Goal: Information Seeking & Learning: Compare options

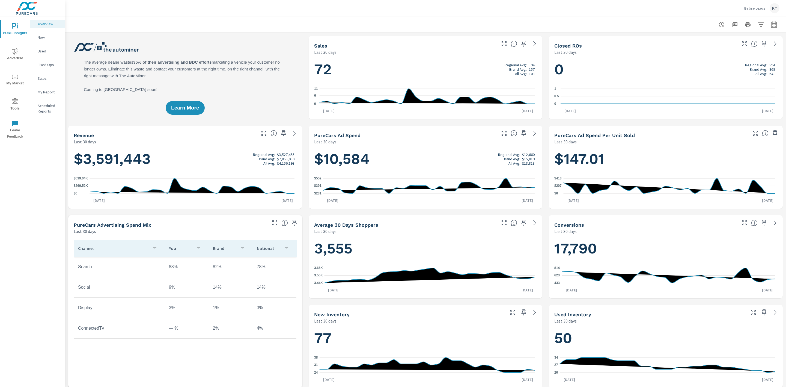
click at [15, 78] on icon "nav menu" at bounding box center [15, 76] width 7 height 5
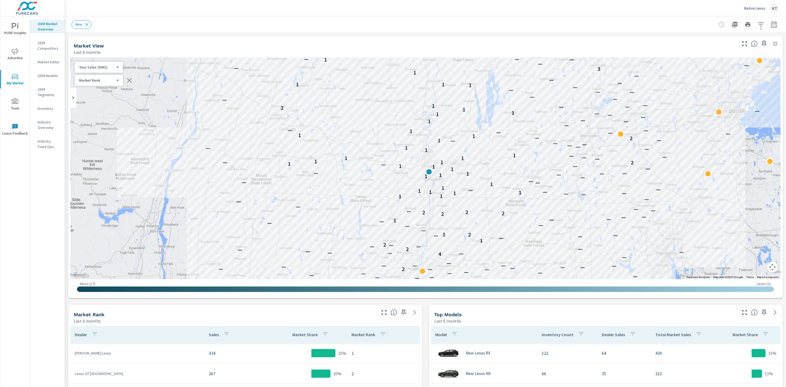
click at [17, 56] on span "Advertise" at bounding box center [15, 54] width 26 height 13
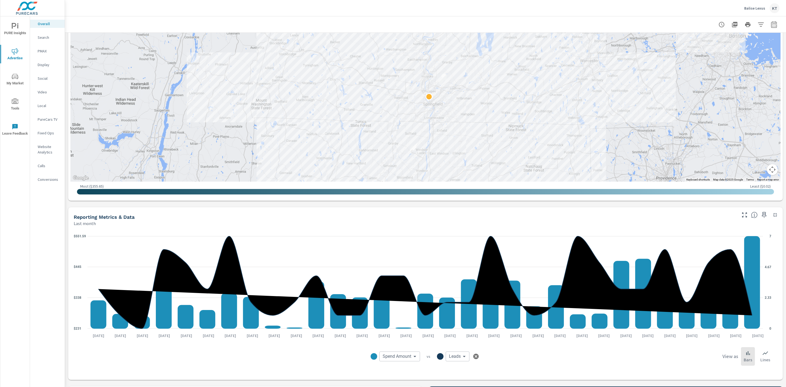
scroll to position [248, 0]
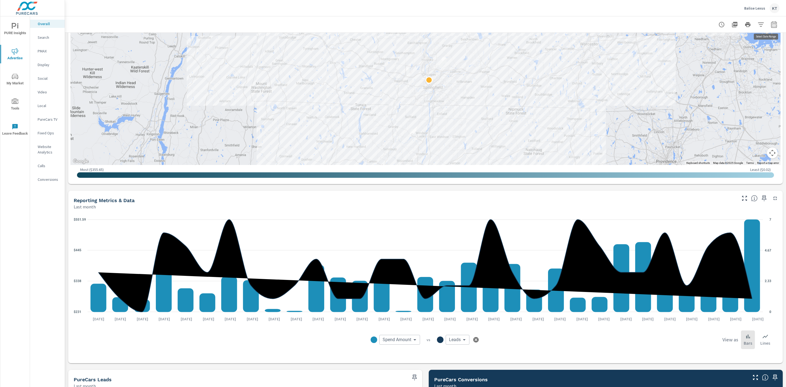
click at [771, 25] on icon "button" at bounding box center [774, 24] width 7 height 7
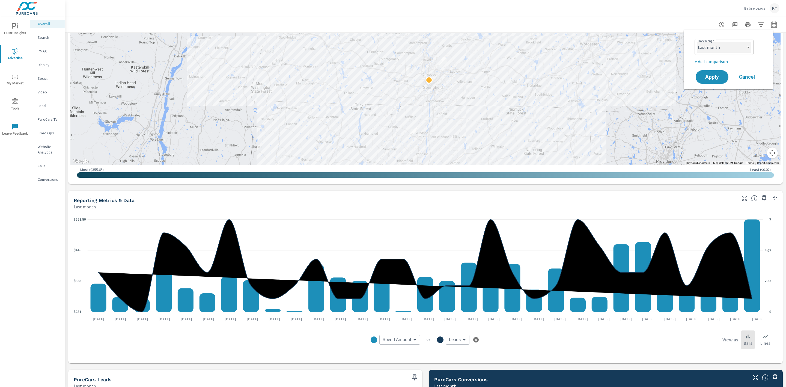
click at [721, 49] on select "Custom [DATE] Last week Last 7 days Last 14 days Last 30 days Last 45 days Last…" at bounding box center [724, 47] width 55 height 11
click at [697, 42] on select "Custom [DATE] Last week Last 7 days Last 14 days Last 30 days Last 45 days Last…" at bounding box center [724, 47] width 55 height 11
select select "custom"
click at [703, 72] on input "[DATE]" at bounding box center [710, 67] width 31 height 11
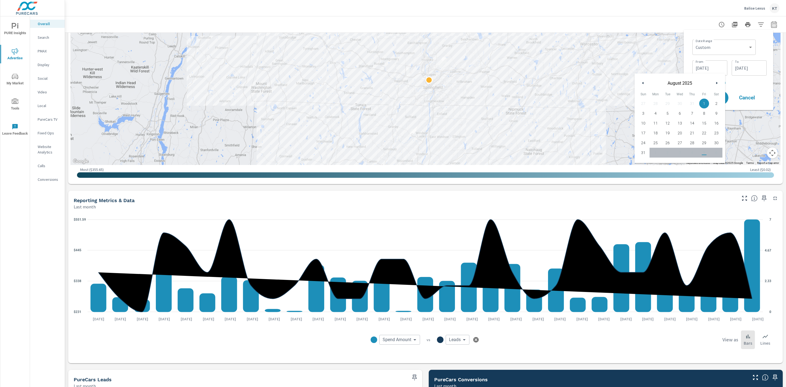
click at [642, 83] on icon "button" at bounding box center [642, 83] width 3 height 2
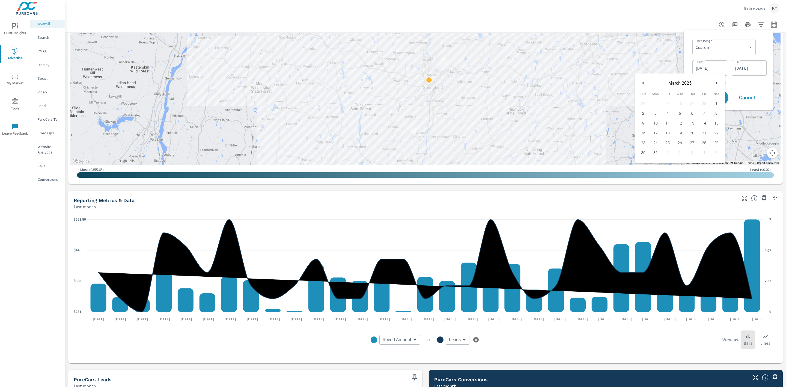
click at [642, 83] on icon "button" at bounding box center [642, 83] width 3 height 2
click at [716, 82] on icon "button" at bounding box center [717, 83] width 3 height 2
click at [680, 103] on span "1" at bounding box center [680, 103] width 12 height 7
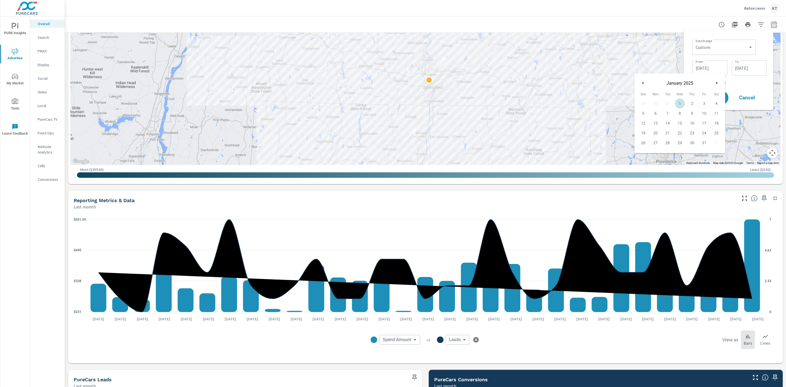
type input "[DATE]"
click at [746, 87] on div "Date Range Custom [DATE] Last week Last 7 days Last 14 days Last 30 days Last 4…" at bounding box center [728, 69] width 81 height 71
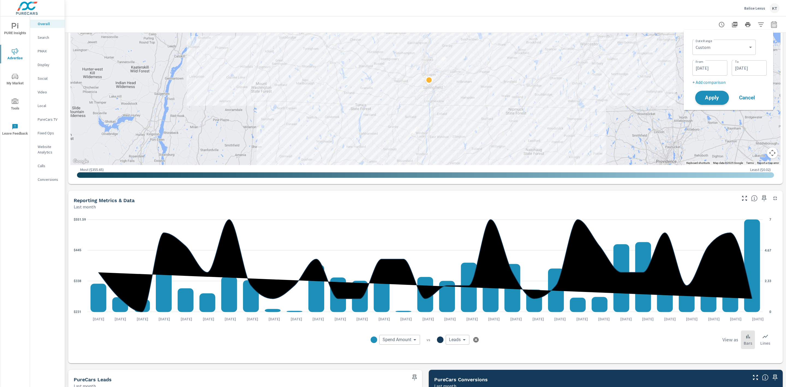
click at [706, 99] on span "Apply" at bounding box center [712, 97] width 22 height 5
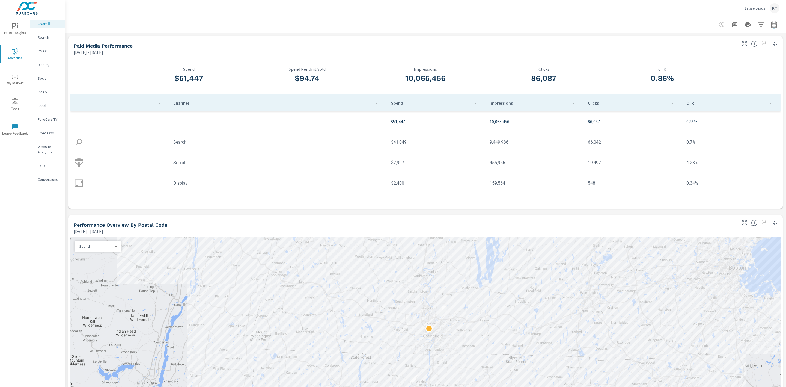
click at [768, 28] on button "button" at bounding box center [773, 24] width 11 height 11
click at [703, 81] on p "+ Add comparison" at bounding box center [729, 82] width 74 height 7
click at [750, 93] on select "Custom Previous period Previous month Previous year" at bounding box center [724, 92] width 59 height 11
click at [695, 87] on select "Custom Previous period Previous month Previous year" at bounding box center [724, 92] width 59 height 11
select select "Previous year"
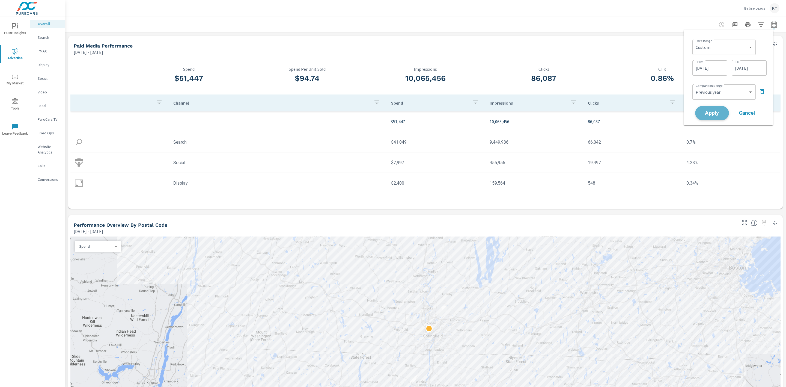
click at [708, 114] on span "Apply" at bounding box center [712, 113] width 22 height 5
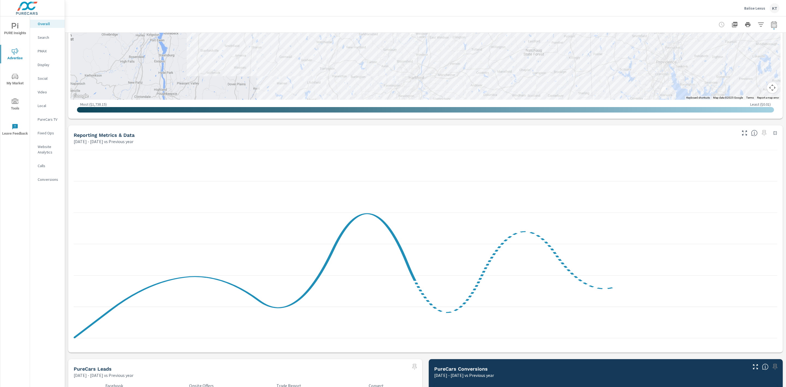
scroll to position [469, 0]
